Goal: Task Accomplishment & Management: Manage account settings

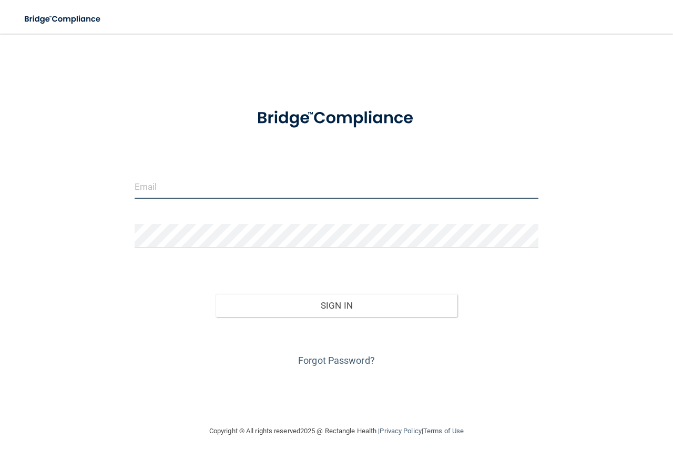
click at [269, 178] on input "email" at bounding box center [337, 187] width 404 height 24
type input "[EMAIL_ADDRESS][DOMAIN_NAME]"
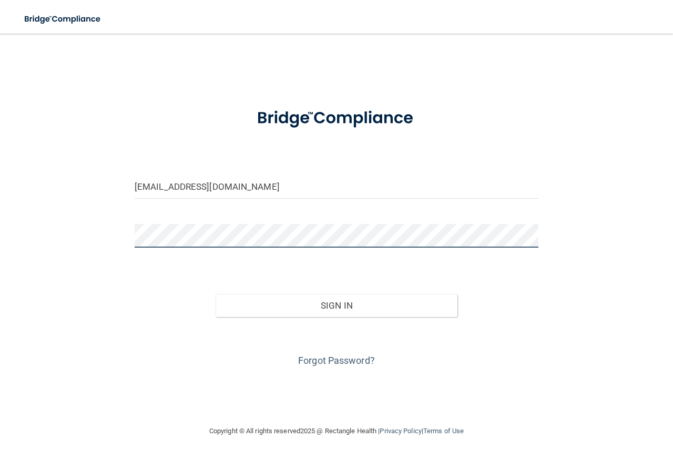
click at [216, 294] on button "Sign In" at bounding box center [337, 305] width 242 height 23
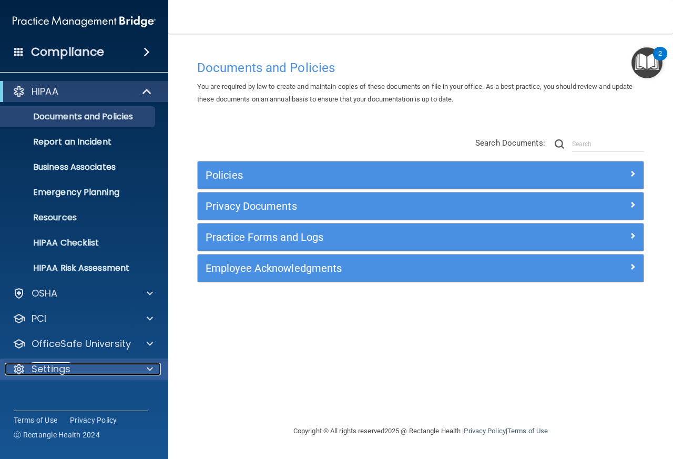
click at [78, 373] on div "Settings" at bounding box center [70, 369] width 130 height 13
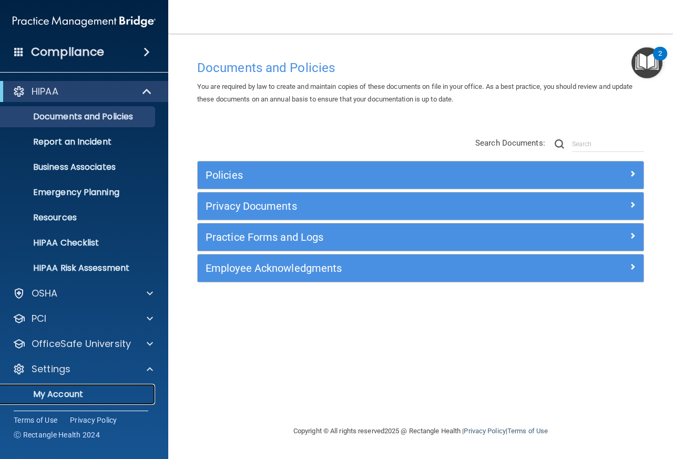
click at [72, 386] on link "My Account" at bounding box center [72, 394] width 166 height 21
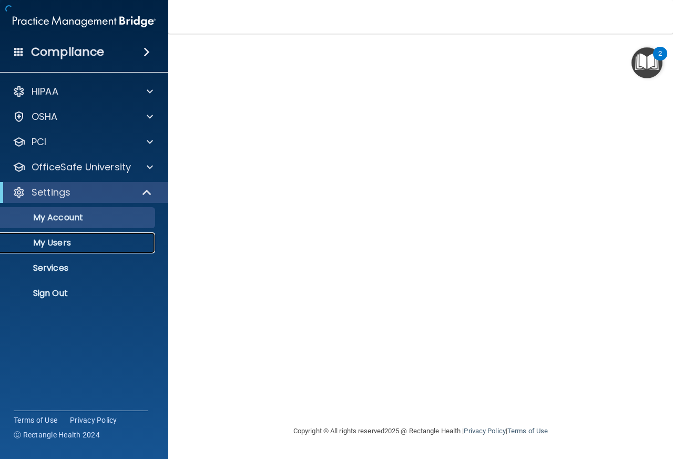
click at [57, 240] on p "My Users" at bounding box center [79, 243] width 144 height 11
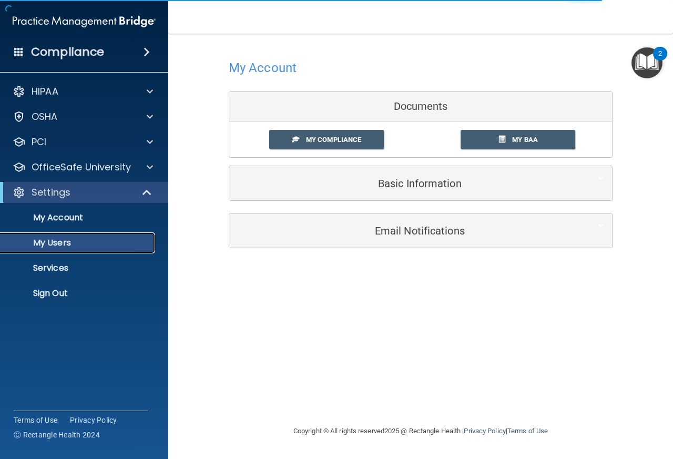
select select "20"
